Goal: Information Seeking & Learning: Learn about a topic

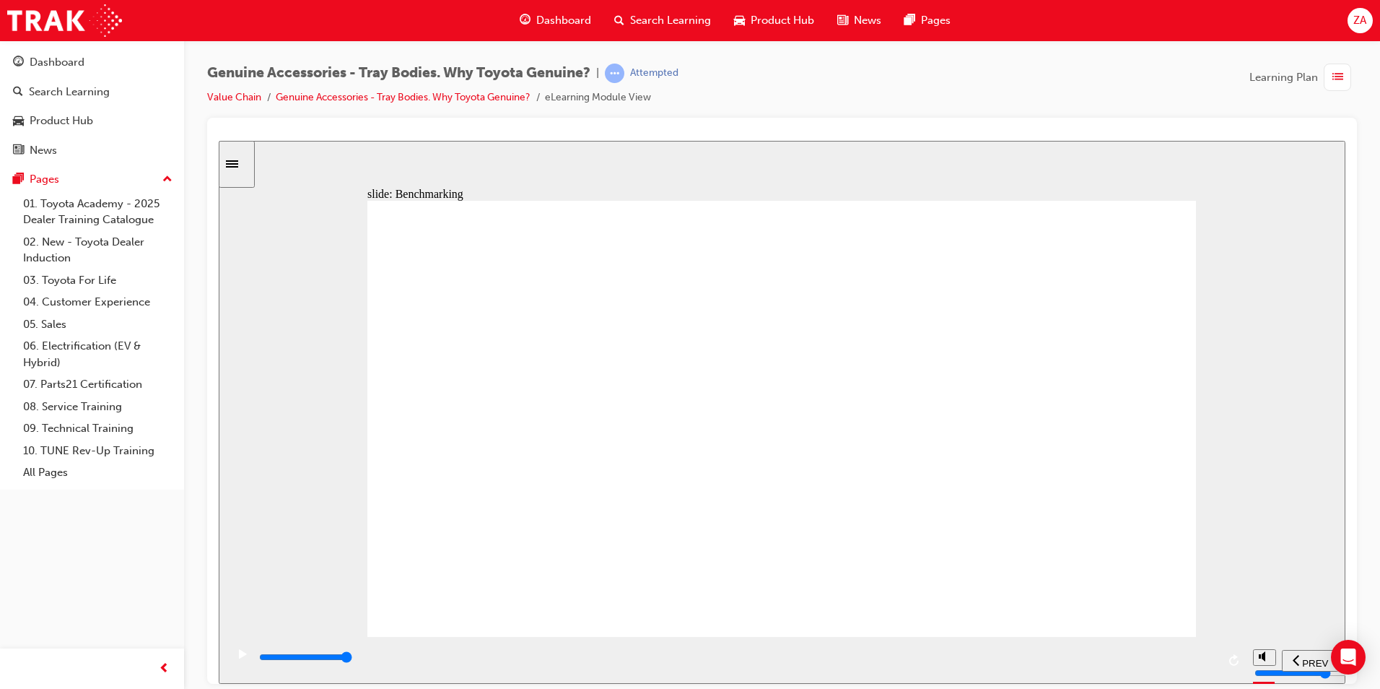
drag, startPoint x: 631, startPoint y: 624, endPoint x: 635, endPoint y: 608, distance: 16.3
click at [631, 623] on div "Benchmarking: Industry practice wherein competitor products are put through ide…" at bounding box center [781, 424] width 829 height 449
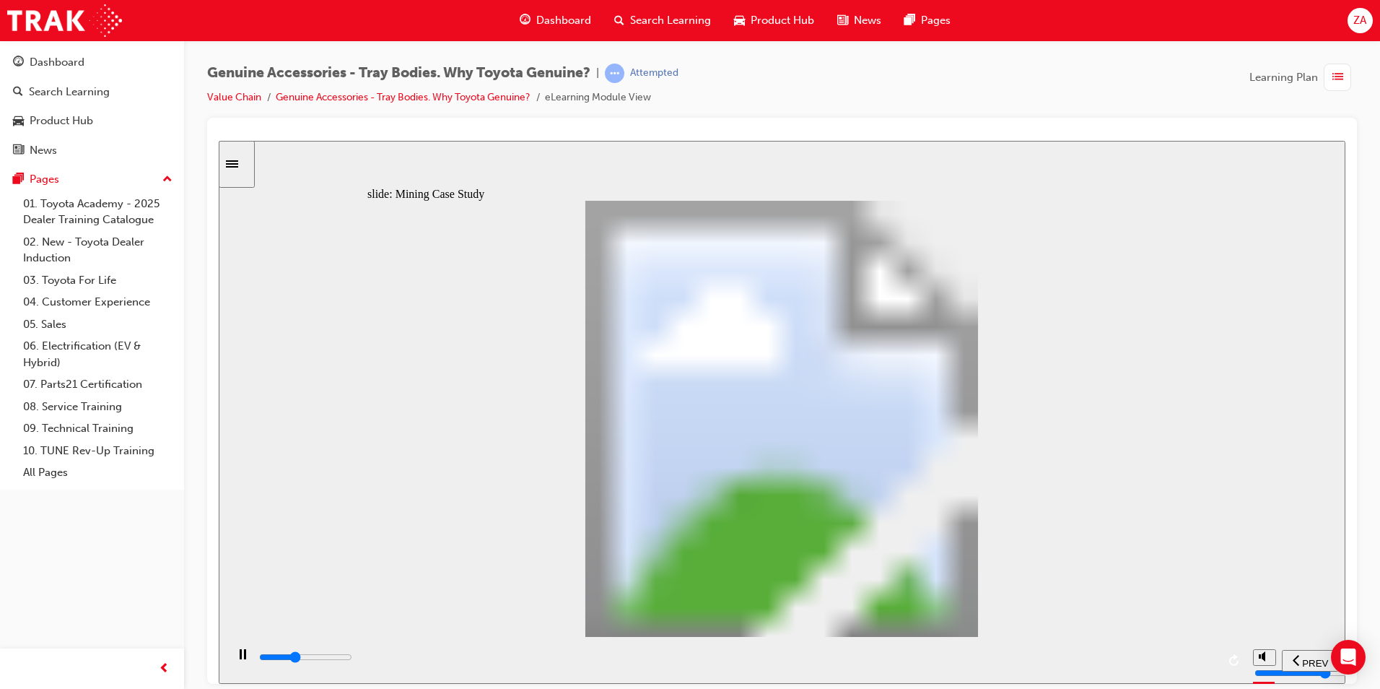
drag, startPoint x: 560, startPoint y: 486, endPoint x: 605, endPoint y: 446, distance: 60.4
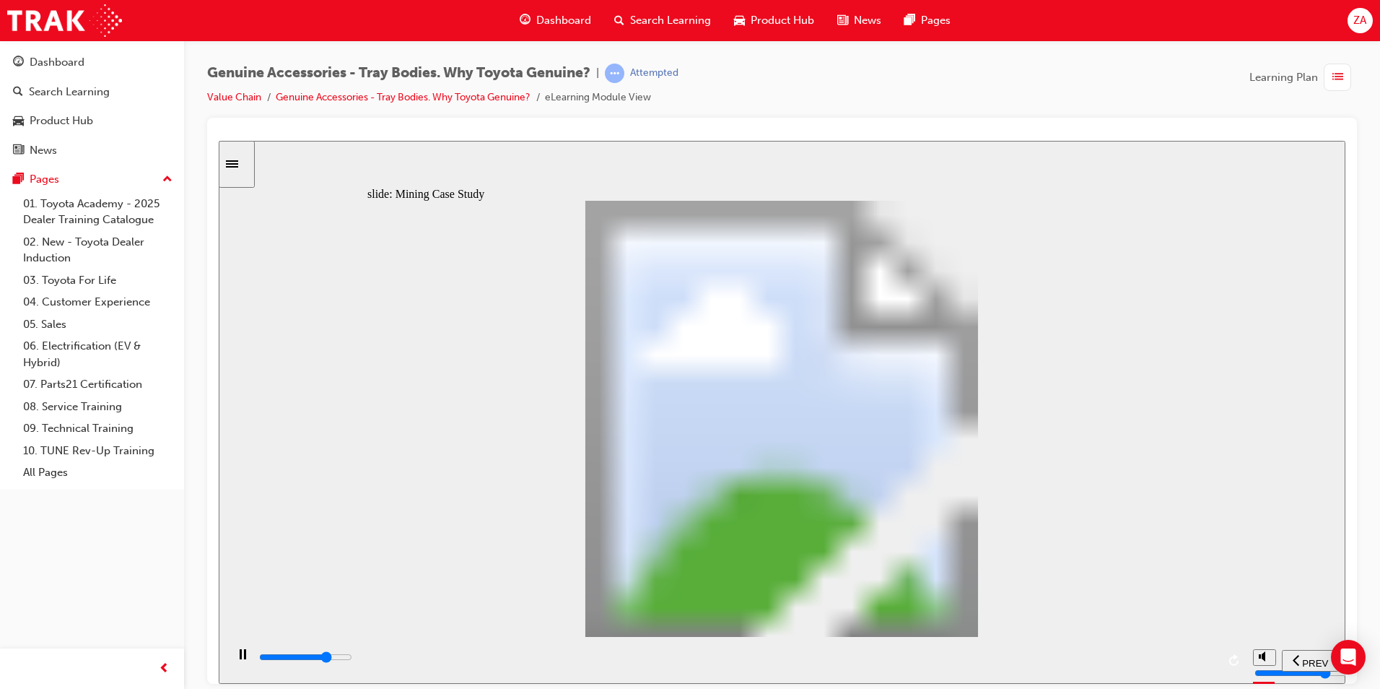
type input "16400"
